Goal: Go to known website: Go to known website

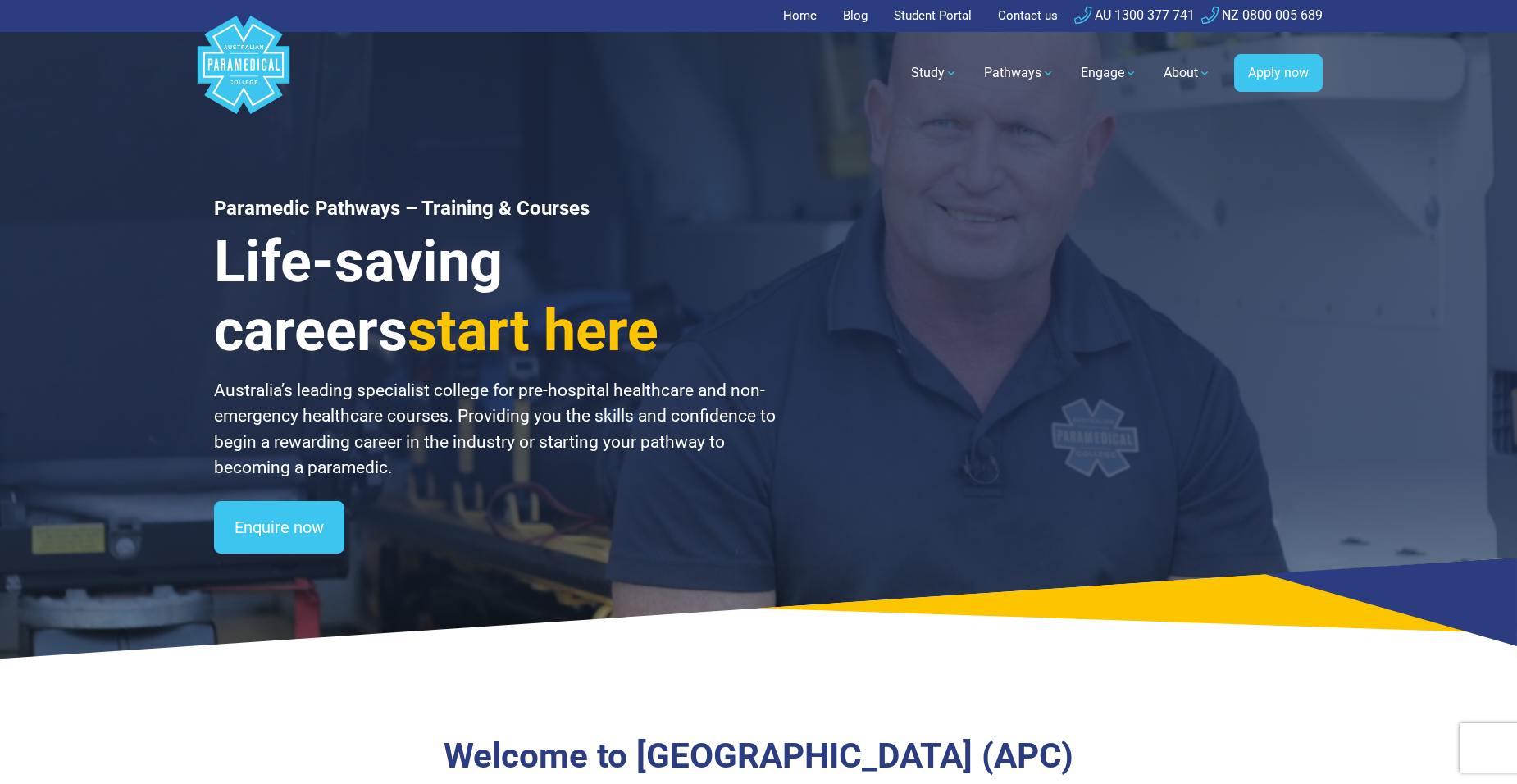
click at [934, 20] on link "Student Portal" at bounding box center [933, 16] width 98 height 32
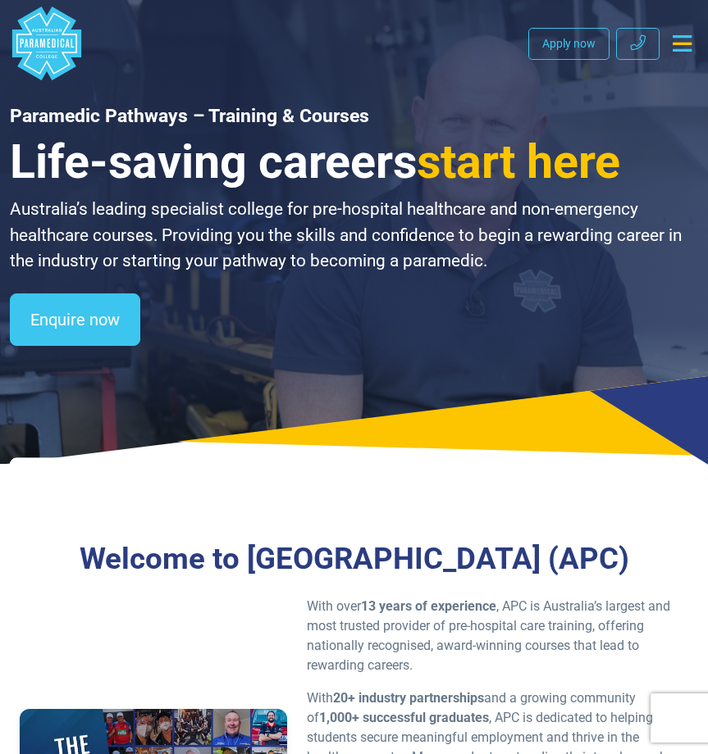
click at [686, 42] on icon "Toggle navigation" at bounding box center [681, 43] width 19 height 16
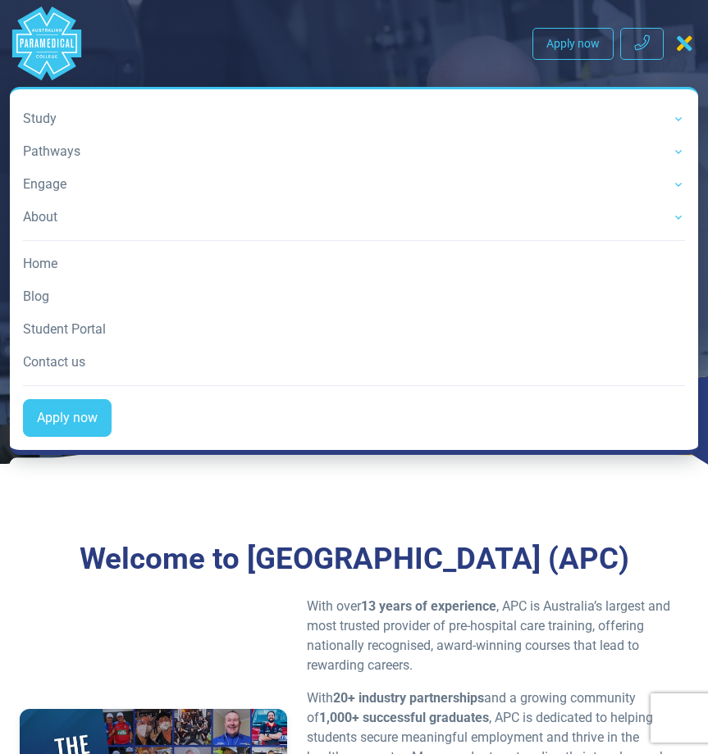
click at [62, 327] on link "Student Portal" at bounding box center [354, 329] width 662 height 33
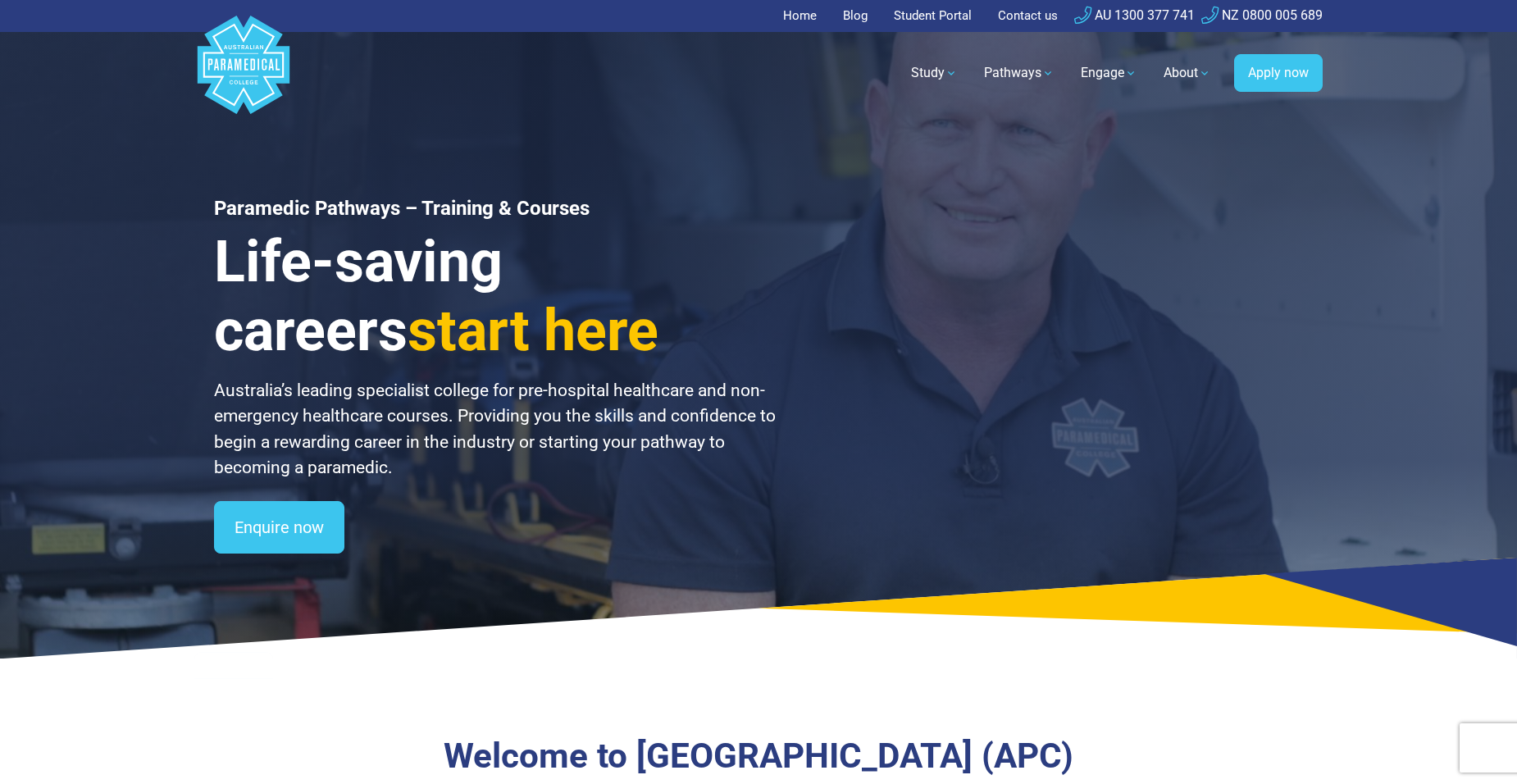
click at [935, 20] on link "Student Portal" at bounding box center [933, 16] width 98 height 32
click at [922, 14] on link "Student Portal" at bounding box center [933, 16] width 98 height 32
